Goal: Navigation & Orientation: Find specific page/section

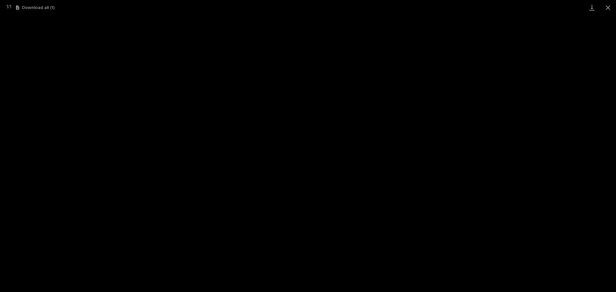
scroll to position [79, 0]
click at [606, 6] on button "Close gallery" at bounding box center [608, 7] width 16 height 15
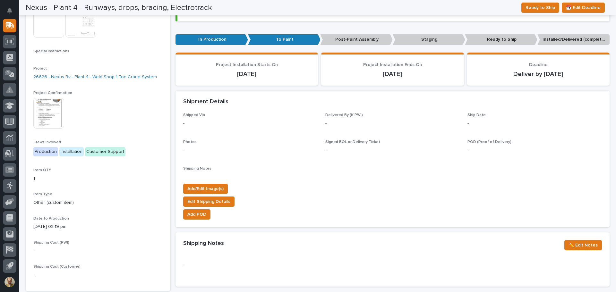
click at [460, 267] on div "-" at bounding box center [392, 268] width 419 height 21
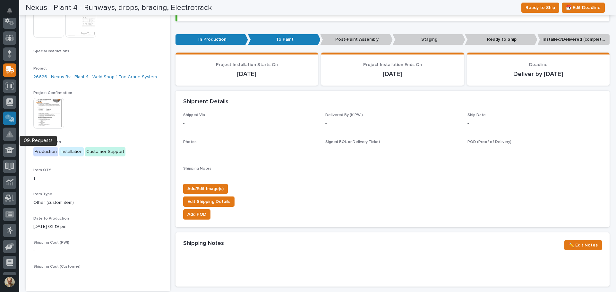
scroll to position [0, 0]
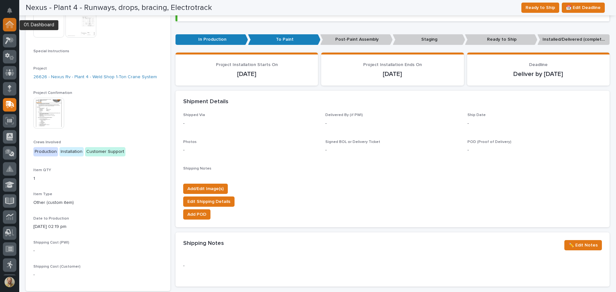
click at [12, 25] on icon at bounding box center [9, 25] width 6 height 6
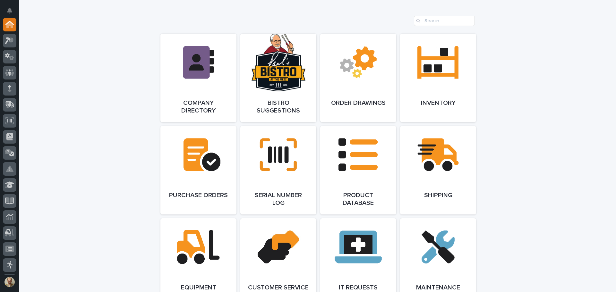
scroll to position [481, 0]
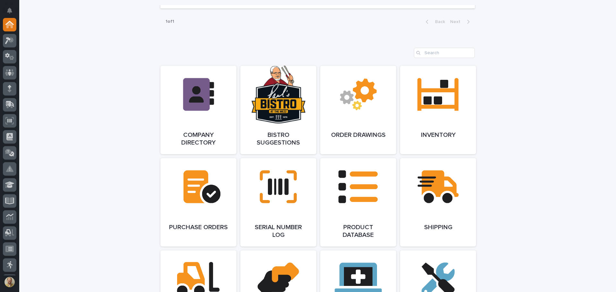
click at [77, 207] on div "**********" at bounding box center [317, 122] width 597 height 1167
click at [412, 125] on link "Open Link" at bounding box center [438, 110] width 76 height 89
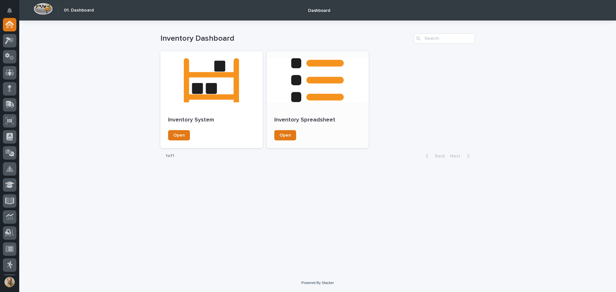
click at [303, 76] on div at bounding box center [318, 80] width 102 height 58
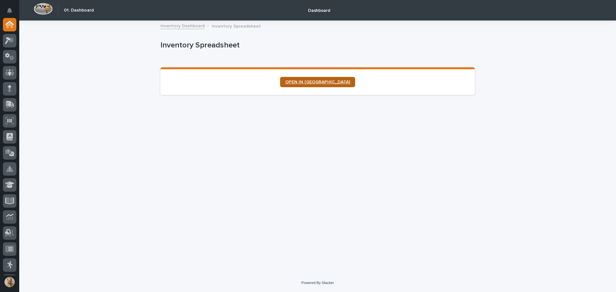
click at [316, 85] on link "OPEN IN NEW TAB" at bounding box center [317, 82] width 75 height 10
click at [187, 25] on link "Inventory Dashboard" at bounding box center [182, 25] width 44 height 7
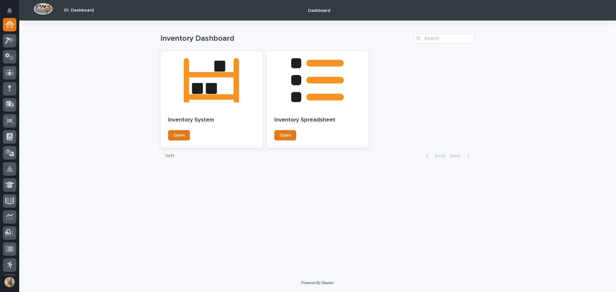
click at [152, 226] on div "Loading... Saving… Loading... Saving… Inventory Dashboard Inventory System Open…" at bounding box center [317, 147] width 597 height 253
